Goal: Transaction & Acquisition: Purchase product/service

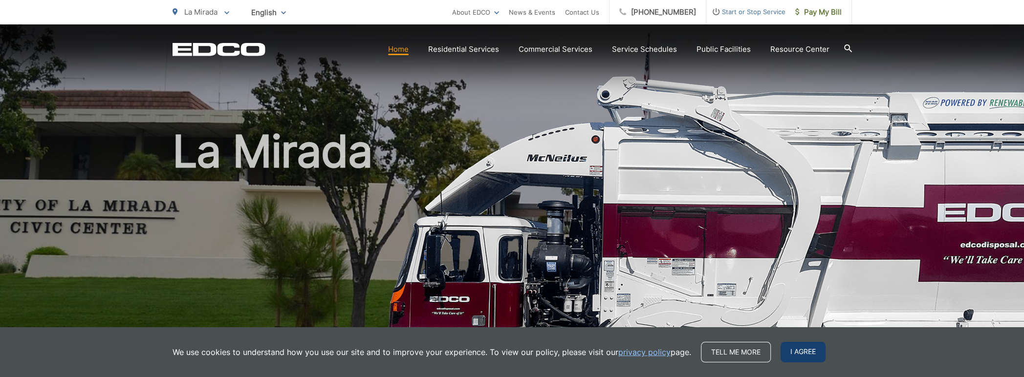
click at [805, 353] on span "I agree" at bounding box center [802, 352] width 45 height 21
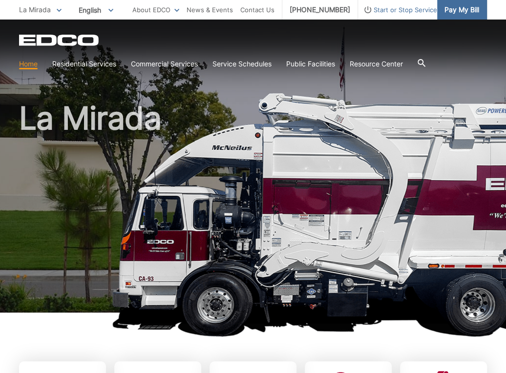
click at [474, 11] on span "Pay My Bill" at bounding box center [462, 9] width 35 height 11
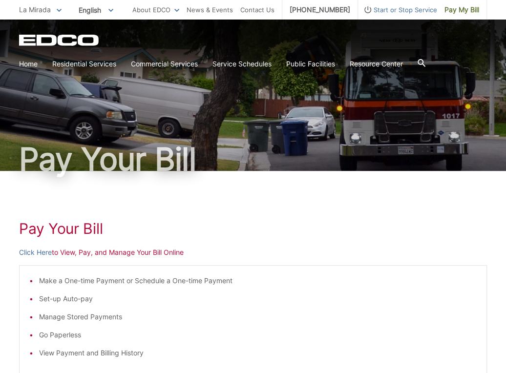
click at [87, 232] on h1 "Pay Your Bill" at bounding box center [253, 229] width 468 height 18
click at [86, 254] on p "Click Here to View, Pay, and Manage Your Bill Online" at bounding box center [253, 252] width 468 height 11
click at [74, 252] on p "Click Here to View, Pay, and Manage Your Bill Online" at bounding box center [253, 252] width 468 height 11
click at [72, 300] on li "Set-up Auto-pay" at bounding box center [258, 299] width 438 height 11
click at [39, 298] on li "Set-up Auto-pay" at bounding box center [258, 299] width 438 height 11
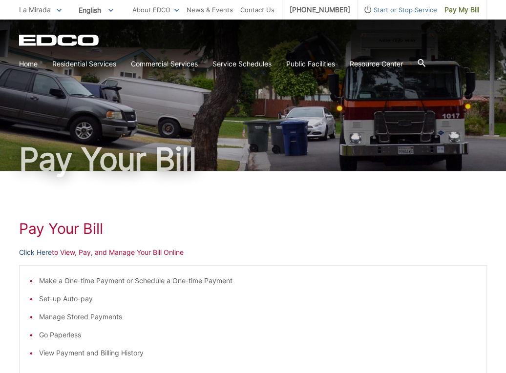
click at [41, 250] on link "Click Here" at bounding box center [35, 252] width 33 height 11
